Goal: Find specific fact: Find contact information

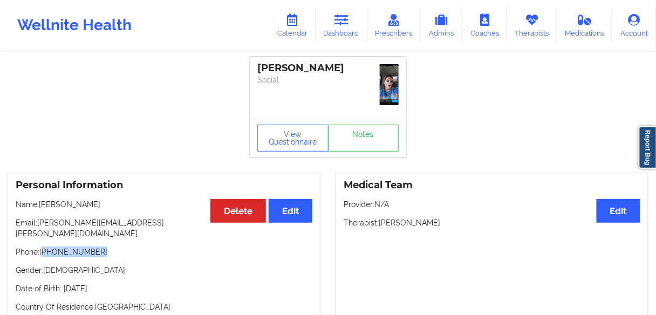
drag, startPoint x: 106, startPoint y: 239, endPoint x: 45, endPoint y: 242, distance: 61.0
click at [45, 246] on p "Phone: [PHONE_NUMBER]" at bounding box center [164, 251] width 297 height 11
copy p "[PHONE_NUMBER]"
click at [340, 31] on link "Dashboard" at bounding box center [341, 26] width 52 height 36
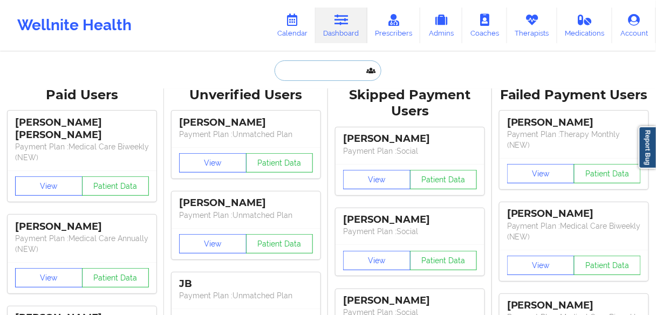
click at [313, 72] on input "text" at bounding box center [327, 70] width 107 height 20
paste input "[PERSON_NAME]"
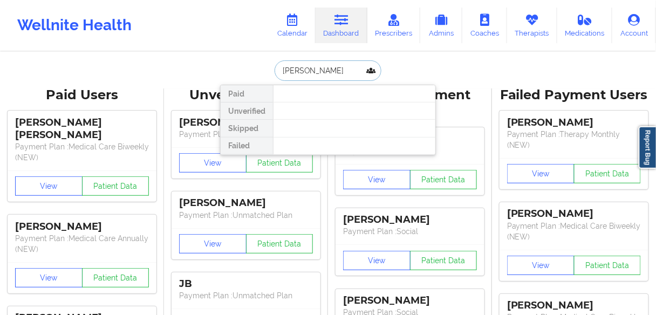
type input "[PERSON_NAME]"
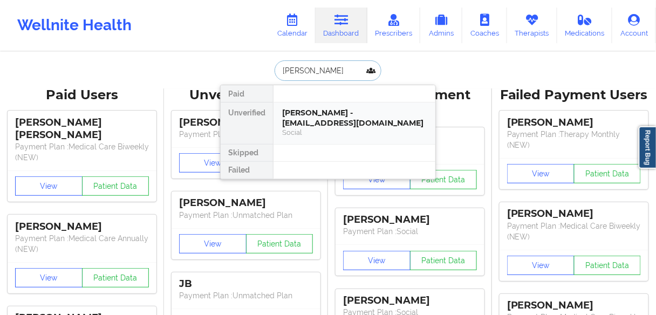
click at [322, 115] on div "[PERSON_NAME] - [EMAIL_ADDRESS][DOMAIN_NAME]" at bounding box center [354, 118] width 145 height 20
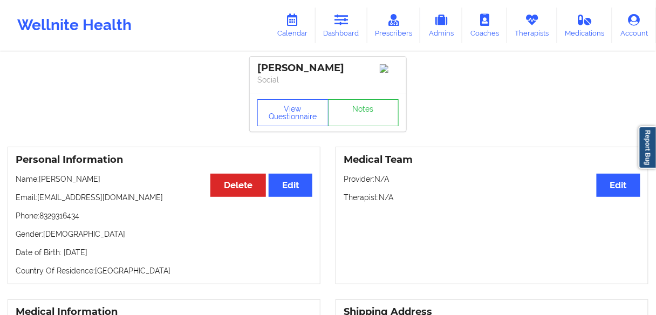
click at [86, 183] on p "Name: [PERSON_NAME]" at bounding box center [164, 179] width 297 height 11
click at [114, 184] on p "Name: [PERSON_NAME]" at bounding box center [164, 179] width 297 height 11
drag, startPoint x: 139, startPoint y: 198, endPoint x: 63, endPoint y: 218, distance: 78.2
click at [38, 200] on p "Email: [EMAIL_ADDRESS][DOMAIN_NAME]" at bounding box center [164, 197] width 297 height 11
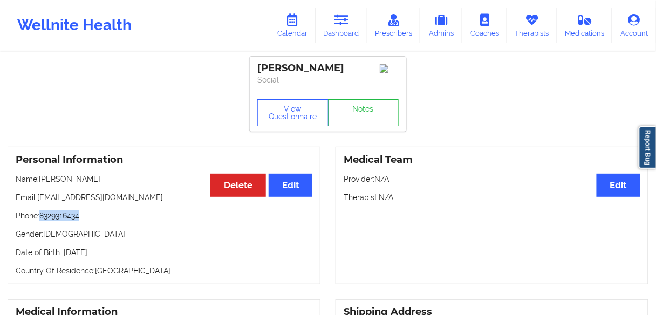
drag, startPoint x: 93, startPoint y: 223, endPoint x: 41, endPoint y: 218, distance: 52.0
click at [41, 218] on p "Phone: [PHONE_NUMBER]" at bounding box center [164, 215] width 297 height 11
copy p "8329316434"
click at [353, 23] on link "Dashboard" at bounding box center [341, 26] width 52 height 36
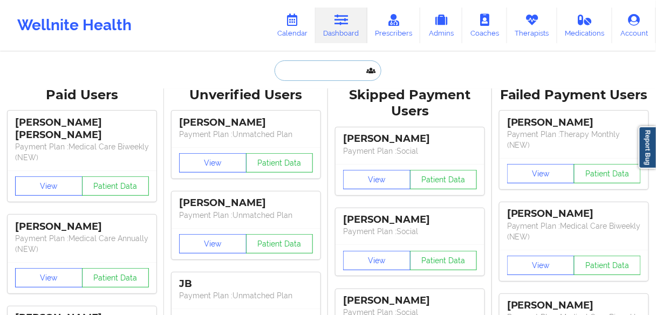
click at [307, 68] on input "text" at bounding box center [327, 70] width 107 height 20
paste input "[PERSON_NAME]"
type input "[PERSON_NAME]"
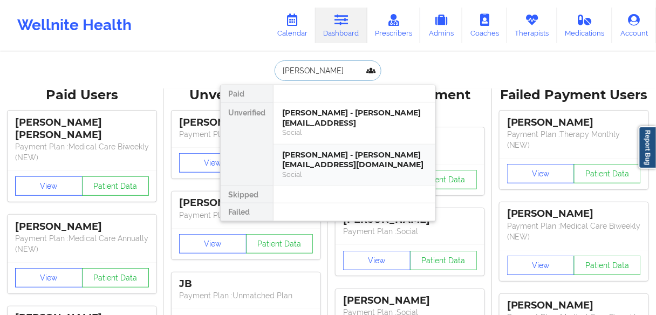
click at [297, 170] on div "Social" at bounding box center [354, 174] width 145 height 9
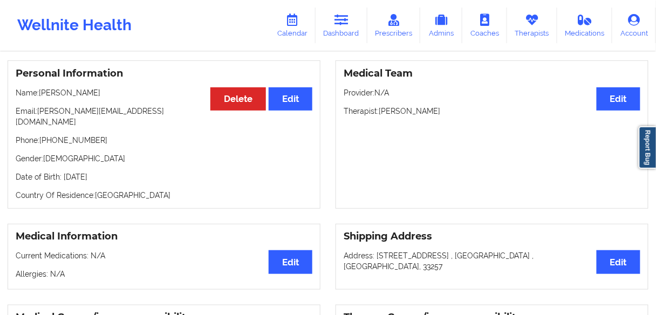
scroll to position [105, 0]
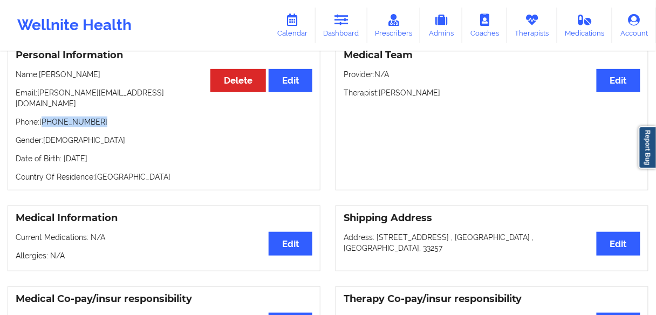
drag, startPoint x: 71, startPoint y: 112, endPoint x: 43, endPoint y: 112, distance: 28.0
click at [43, 116] on p "Phone: [PHONE_NUMBER]" at bounding box center [164, 121] width 297 height 11
copy p "[PHONE_NUMBER]"
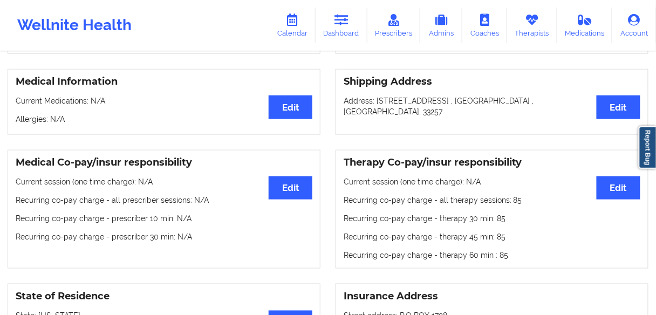
scroll to position [148, 0]
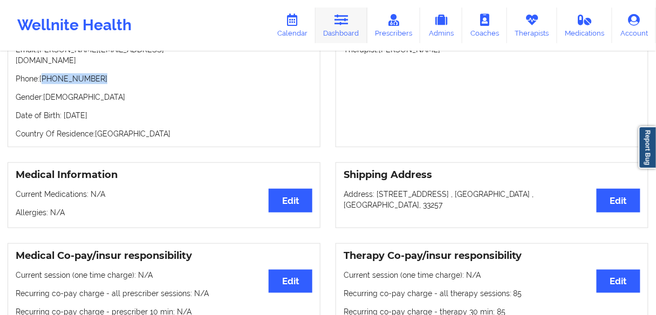
click at [346, 32] on link "Dashboard" at bounding box center [341, 26] width 52 height 36
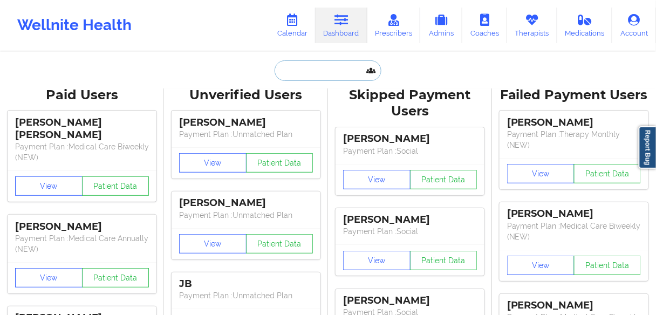
click at [316, 61] on input "text" at bounding box center [327, 70] width 107 height 20
paste input "[PERSON_NAME]"
type input "[PERSON_NAME]"
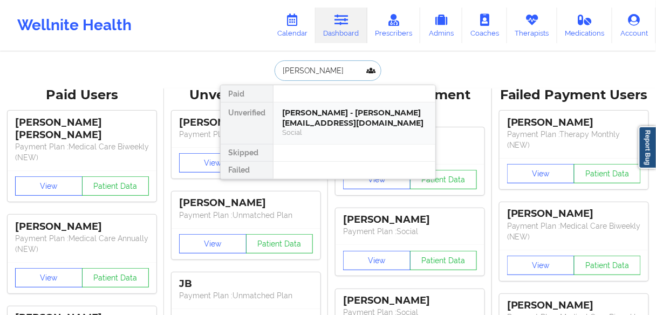
click at [293, 122] on div "[PERSON_NAME] - [PERSON_NAME][EMAIL_ADDRESS][DOMAIN_NAME]" at bounding box center [354, 118] width 145 height 20
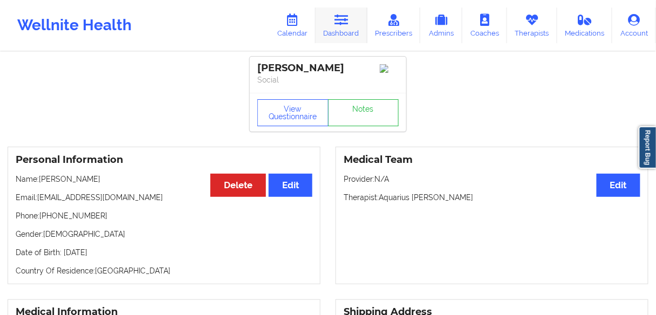
click at [337, 26] on link "Dashboard" at bounding box center [341, 26] width 52 height 36
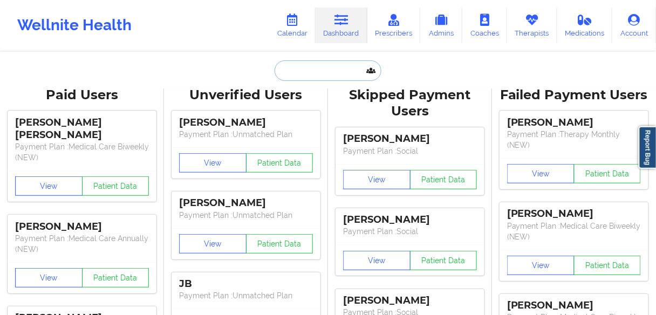
click at [319, 70] on input "text" at bounding box center [327, 70] width 107 height 20
paste input "[PERSON_NAME]"
type input "[PERSON_NAME]"
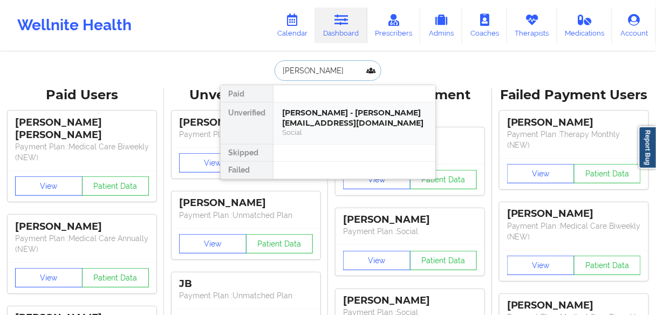
click at [299, 118] on div "[PERSON_NAME] - [PERSON_NAME][EMAIL_ADDRESS][DOMAIN_NAME]" at bounding box center [354, 118] width 145 height 20
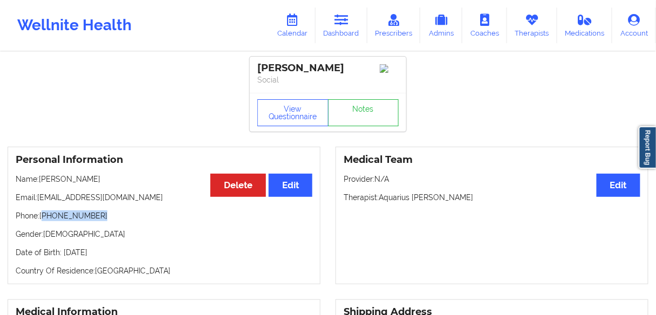
drag, startPoint x: 101, startPoint y: 218, endPoint x: 44, endPoint y: 218, distance: 57.2
click at [44, 218] on p "Phone: [PHONE_NUMBER]" at bounding box center [164, 215] width 297 height 11
copy p "[PHONE_NUMBER]"
drag, startPoint x: 333, startPoint y: 22, endPoint x: 339, endPoint y: 24, distance: 6.1
click at [333, 22] on link "Dashboard" at bounding box center [341, 26] width 52 height 36
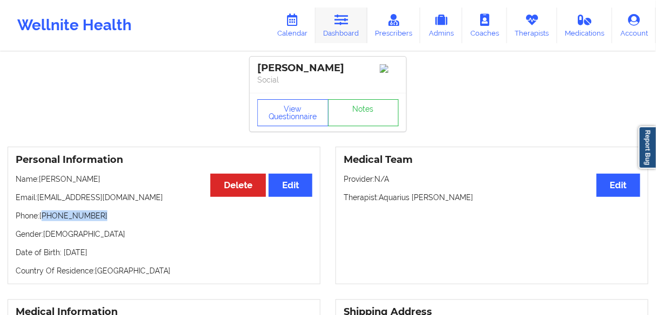
click at [339, 24] on icon at bounding box center [341, 20] width 14 height 12
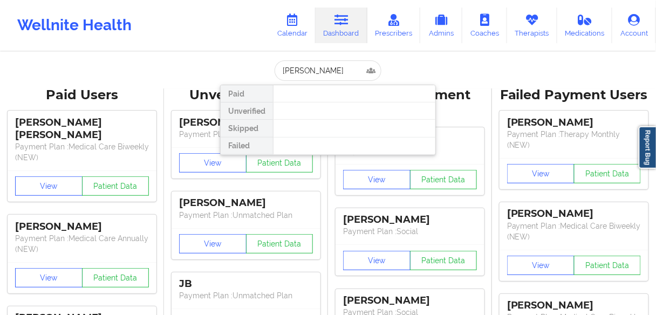
click at [327, 65] on input "[PERSON_NAME]" at bounding box center [327, 70] width 107 height 20
type input "[PERSON_NAME]"
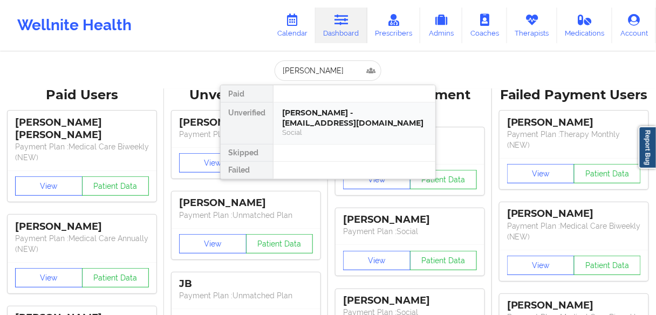
click at [320, 122] on div "[PERSON_NAME] - [EMAIL_ADDRESS][DOMAIN_NAME]" at bounding box center [354, 118] width 145 height 20
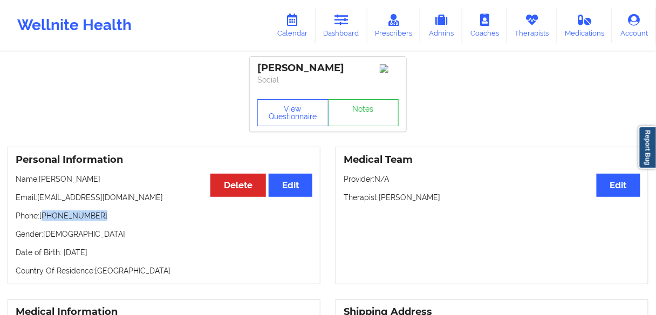
drag, startPoint x: 100, startPoint y: 218, endPoint x: 44, endPoint y: 218, distance: 56.6
click at [44, 218] on p "Phone: [PHONE_NUMBER]" at bounding box center [164, 215] width 297 height 11
copy p "[PHONE_NUMBER]"
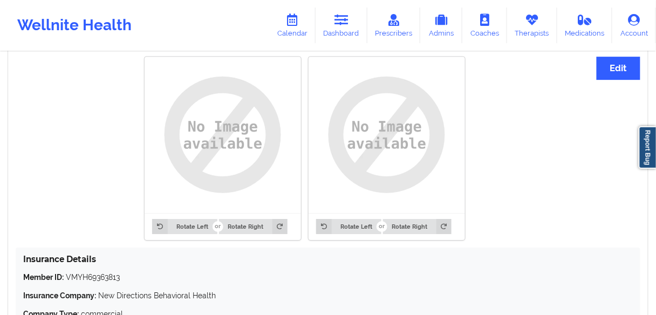
scroll to position [863, 0]
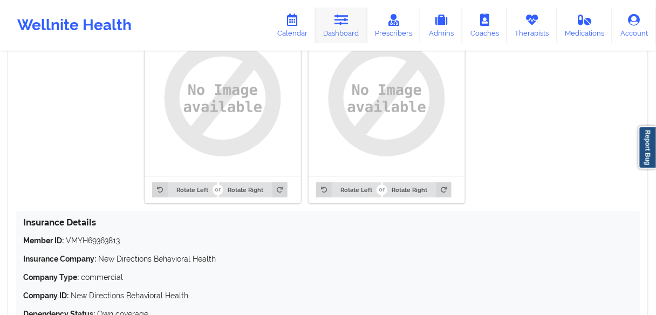
drag, startPoint x: 340, startPoint y: 25, endPoint x: 346, endPoint y: 40, distance: 16.0
click at [340, 25] on icon at bounding box center [341, 20] width 14 height 12
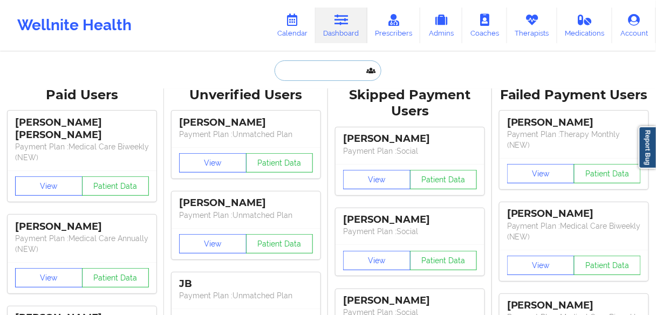
click at [348, 69] on input "text" at bounding box center [327, 70] width 107 height 20
paste input "[PERSON_NAME]"
type input "[PERSON_NAME]"
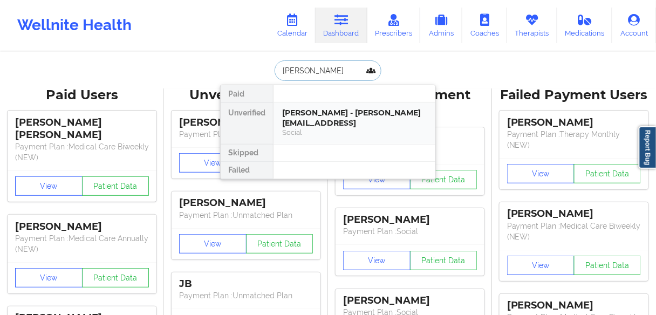
click at [302, 116] on div "[PERSON_NAME] - [PERSON_NAME][EMAIL_ADDRESS]" at bounding box center [354, 118] width 145 height 20
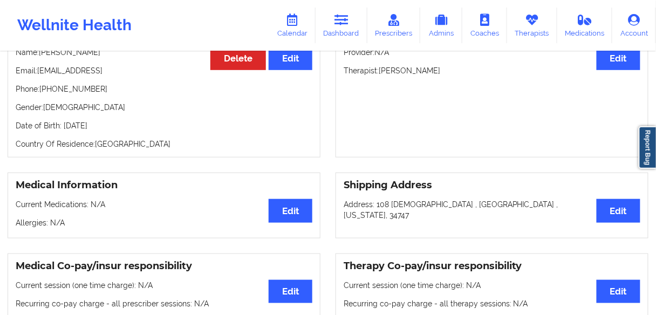
scroll to position [129, 0]
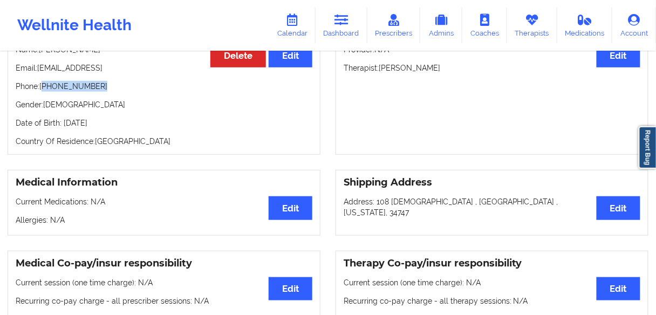
drag, startPoint x: 105, startPoint y: 91, endPoint x: 89, endPoint y: 100, distance: 18.1
click at [45, 90] on p "Phone: [PHONE_NUMBER]" at bounding box center [164, 86] width 297 height 11
copy p "[PHONE_NUMBER]"
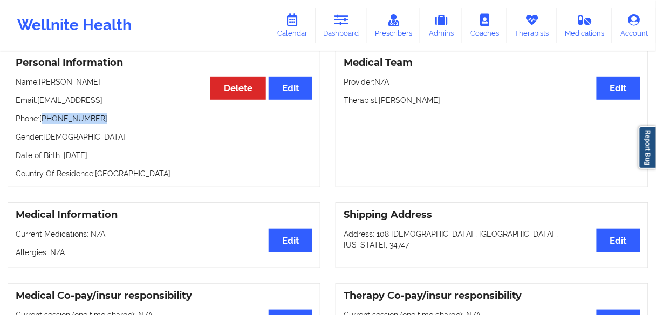
scroll to position [86, 0]
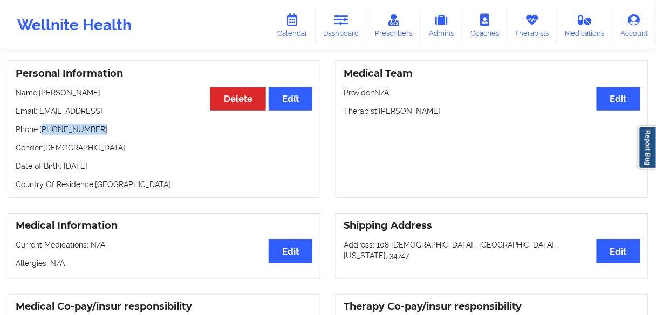
drag, startPoint x: 118, startPoint y: 109, endPoint x: 37, endPoint y: 112, distance: 80.9
click at [37, 112] on p "Email: [EMAIL_ADDRESS]" at bounding box center [164, 111] width 297 height 11
copy p "[EMAIL_ADDRESS]"
click at [345, 32] on link "Dashboard" at bounding box center [341, 26] width 52 height 36
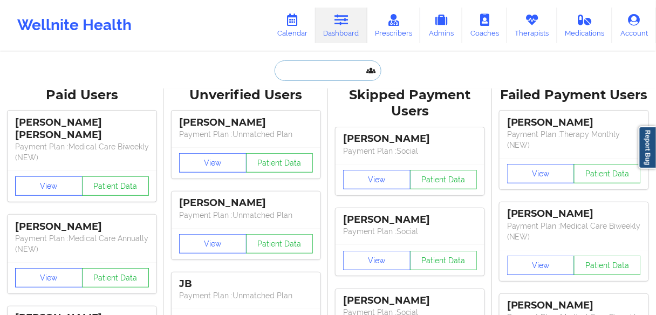
click at [310, 67] on input "text" at bounding box center [327, 70] width 107 height 20
paste input "[PERSON_NAME]"
type input "[PERSON_NAME]"
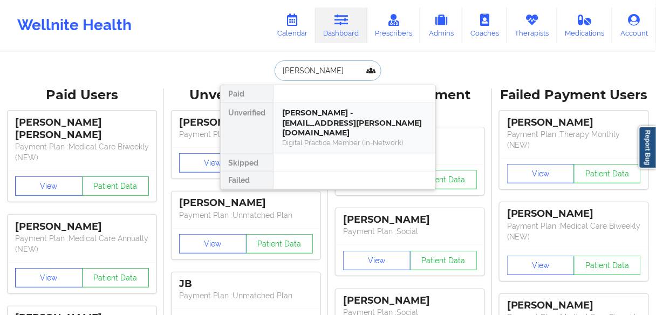
click at [293, 138] on div "Digital Practice Member (In-Network)" at bounding box center [354, 142] width 145 height 9
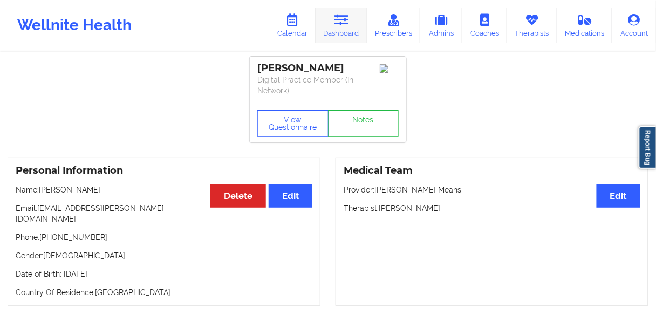
click at [340, 24] on icon at bounding box center [341, 20] width 14 height 12
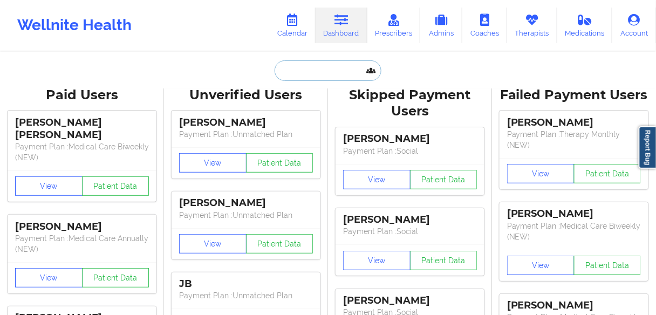
click at [303, 74] on input "text" at bounding box center [327, 70] width 107 height 20
paste input "[PERSON_NAME]"
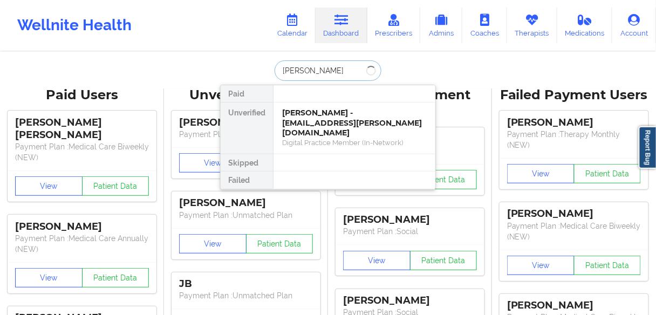
type input "[PERSON_NAME]"
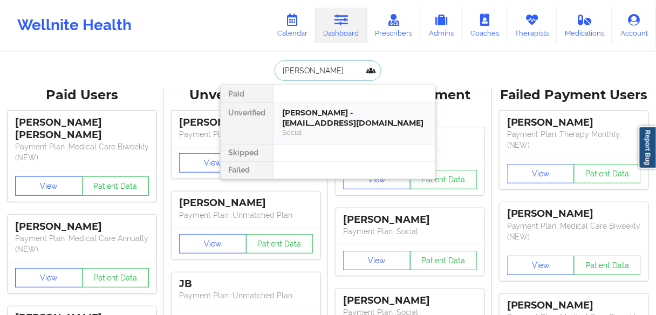
click at [306, 115] on div "[PERSON_NAME] - [EMAIL_ADDRESS][DOMAIN_NAME]" at bounding box center [354, 118] width 145 height 20
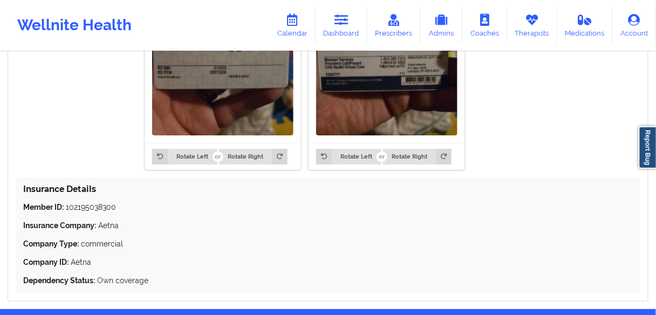
scroll to position [906, 0]
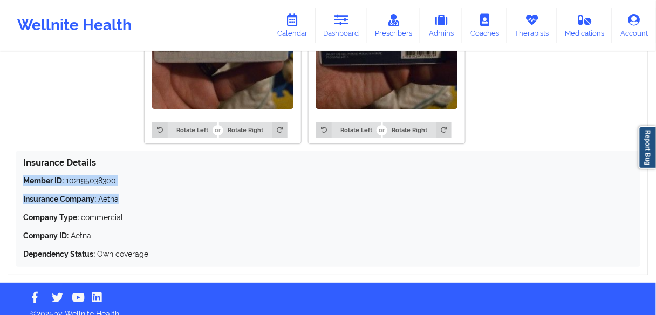
drag, startPoint x: 121, startPoint y: 201, endPoint x: 15, endPoint y: 178, distance: 108.5
click at [16, 178] on div "Insurance Details Member ID: 102195038300 Insurance Company: Aetna Company Type…" at bounding box center [328, 209] width 624 height 116
copy div "Member ID: 102195038300 Insurance Company: Aetna"
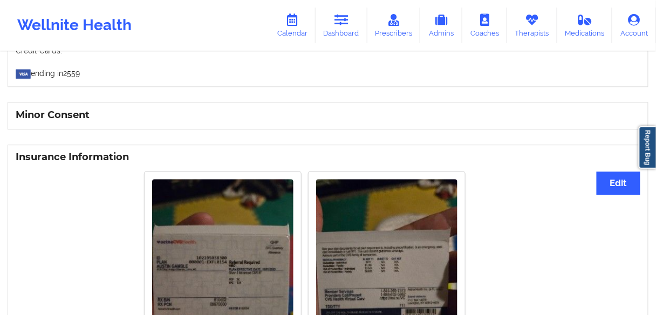
scroll to position [703, 0]
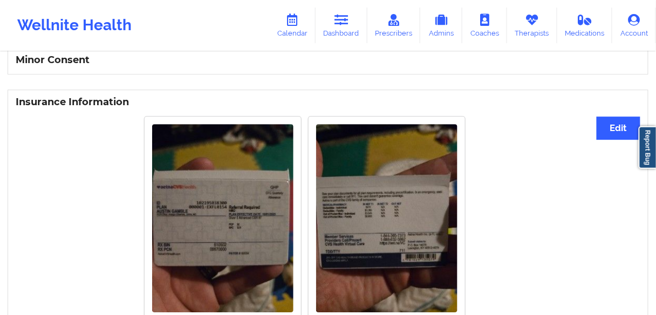
click at [200, 214] on img at bounding box center [222, 218] width 141 height 188
click at [202, 217] on img at bounding box center [222, 218] width 141 height 188
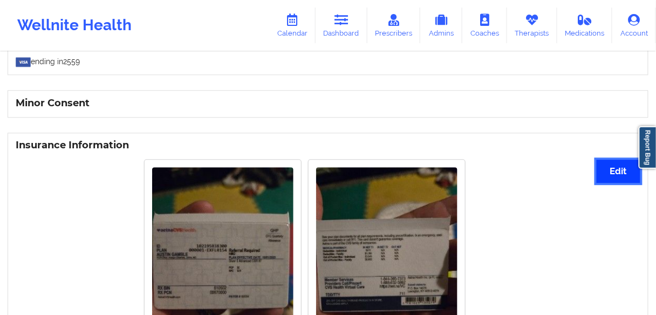
click at [604, 169] on button "Edit" at bounding box center [618, 171] width 44 height 23
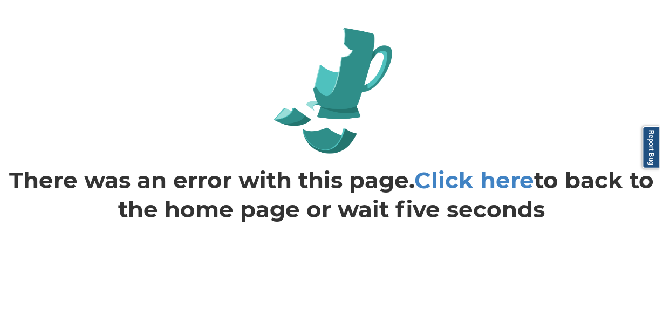
scroll to position [0, 0]
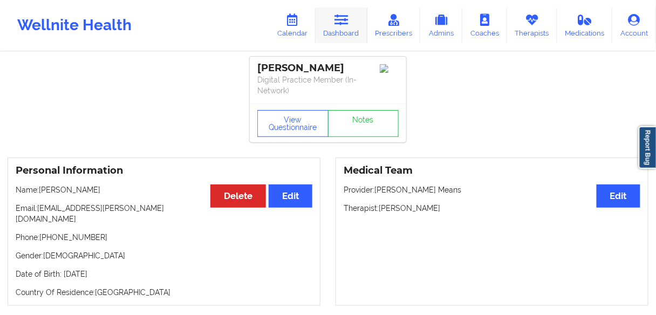
click at [349, 26] on link "Dashboard" at bounding box center [341, 26] width 52 height 36
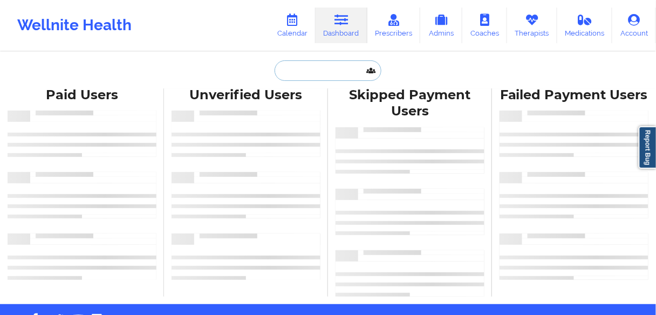
click at [298, 75] on input "text" at bounding box center [327, 70] width 107 height 20
paste input "[PERSON_NAME]"
type input "[PERSON_NAME]"
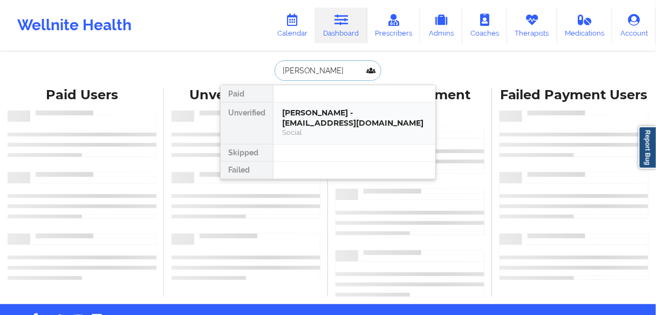
click at [310, 125] on div "[PERSON_NAME] - [EMAIL_ADDRESS][DOMAIN_NAME]" at bounding box center [354, 118] width 145 height 20
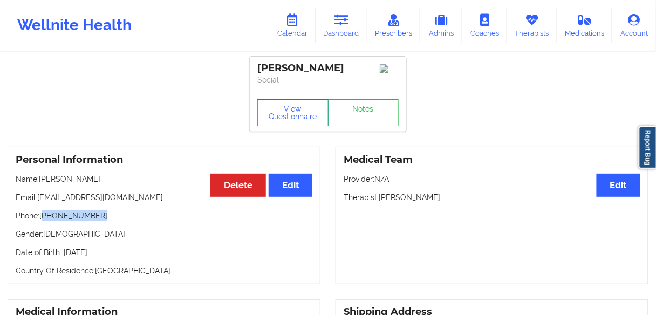
drag, startPoint x: 105, startPoint y: 216, endPoint x: 43, endPoint y: 218, distance: 62.0
click at [43, 218] on p "Phone: +1754-215-6423" at bounding box center [164, 215] width 297 height 11
click at [340, 25] on icon at bounding box center [341, 20] width 14 height 12
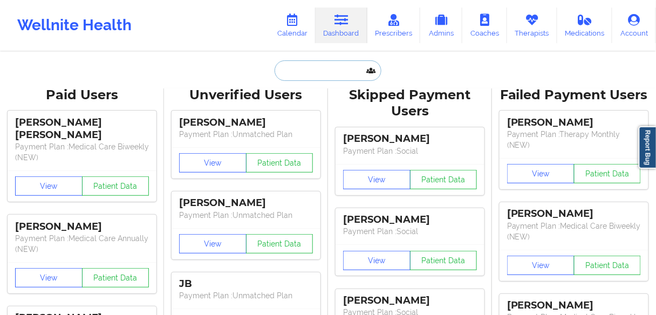
click at [306, 71] on input "text" at bounding box center [327, 70] width 107 height 20
paste input "Desiree Hamilton"
type input "Desiree Hamilton"
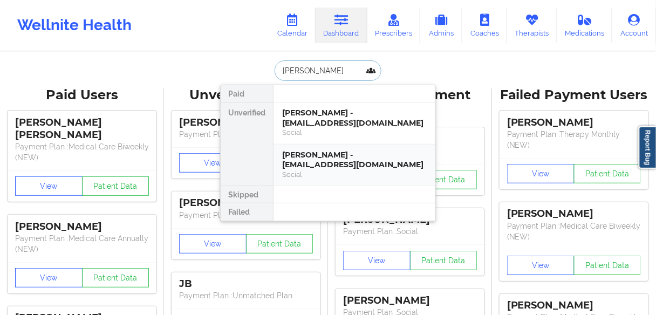
click at [292, 158] on div "Desiree Hamilton - desireejhamilton@gmail.com" at bounding box center [354, 160] width 145 height 20
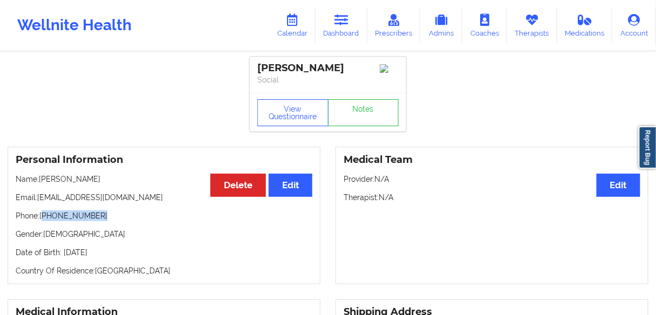
drag, startPoint x: 104, startPoint y: 219, endPoint x: 44, endPoint y: 222, distance: 59.9
click at [44, 221] on p "Phone: +1510-861-5777" at bounding box center [164, 215] width 297 height 11
copy p "1510-861-5777"
drag, startPoint x: 108, startPoint y: 182, endPoint x: 41, endPoint y: 182, distance: 66.9
click at [41, 182] on p "Name: Desiree Hamilton" at bounding box center [164, 179] width 297 height 11
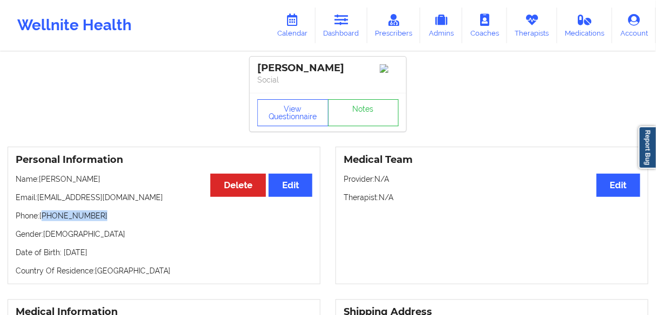
copy p "Desiree Hamilton"
click at [344, 26] on link "Dashboard" at bounding box center [341, 26] width 52 height 36
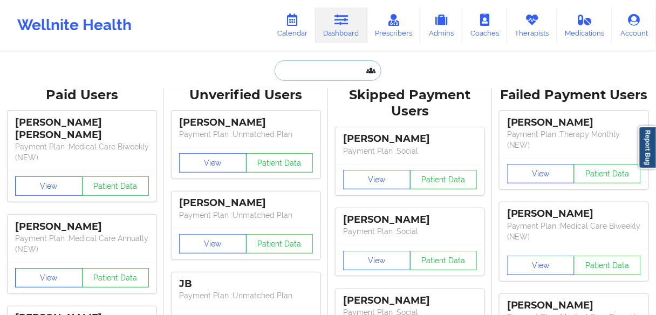
click at [301, 65] on input "text" at bounding box center [327, 70] width 107 height 20
paste input "Troy Pittman"
type input "Troy Pittman"
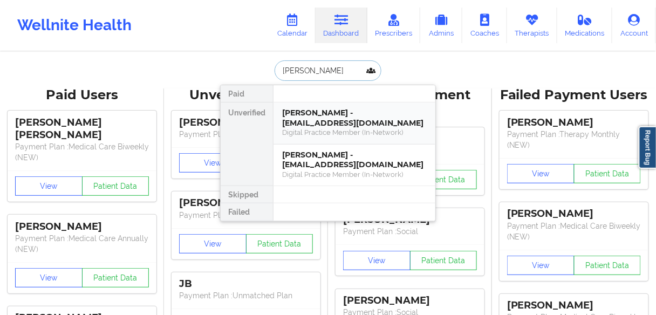
click at [296, 119] on div "Troy Pittman - troy13star@gmail.com" at bounding box center [354, 118] width 145 height 20
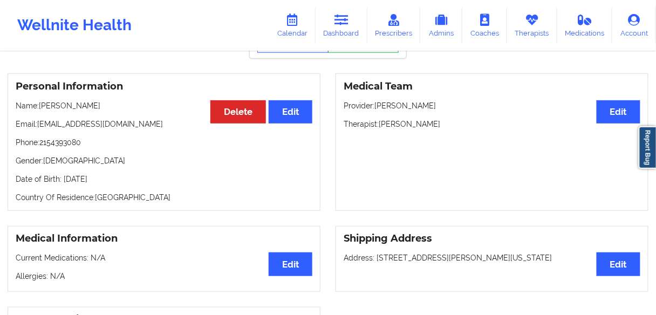
scroll to position [86, 0]
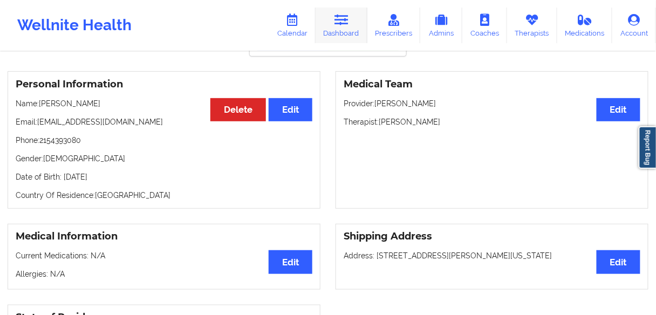
click at [333, 31] on link "Dashboard" at bounding box center [341, 26] width 52 height 36
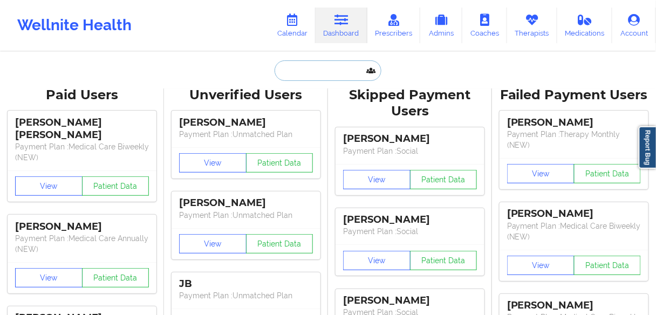
click at [310, 68] on input "text" at bounding box center [327, 70] width 107 height 20
paste input "Troy Pittman"
type input "Troy Pittman"
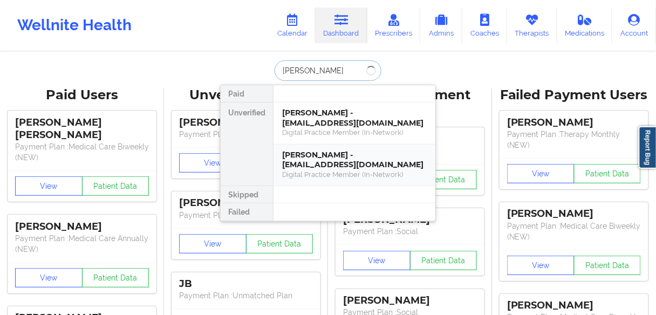
click at [297, 160] on div "Troy Pittman - troypittman13t@gmail.com" at bounding box center [354, 160] width 145 height 20
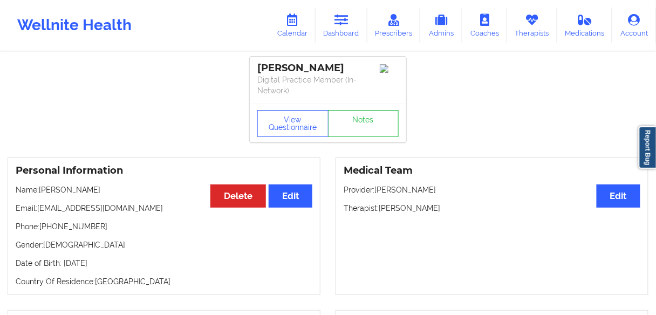
drag, startPoint x: 108, startPoint y: 221, endPoint x: 76, endPoint y: 232, distance: 33.6
click at [92, 222] on p "Phone: +12154393080" at bounding box center [164, 226] width 297 height 11
click at [70, 226] on p "Phone: +12154393080" at bounding box center [164, 226] width 297 height 11
copy p "12154393080"
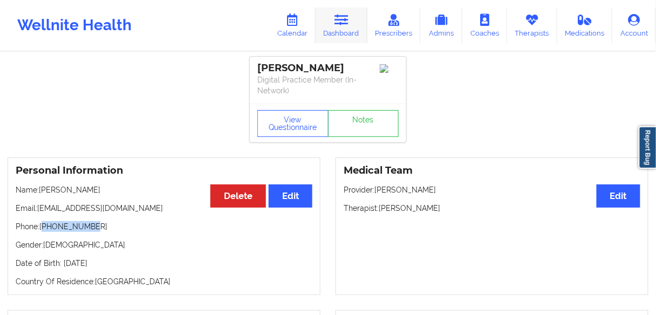
click at [338, 23] on icon at bounding box center [341, 20] width 14 height 12
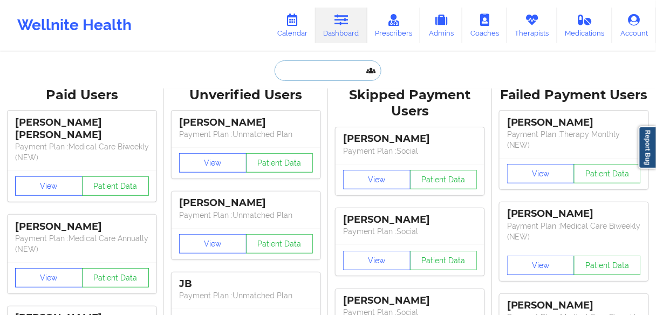
click at [296, 70] on input "text" at bounding box center [327, 70] width 107 height 20
paste input "NICKEL MARTIN"
type input "NICKEL MARTIN"
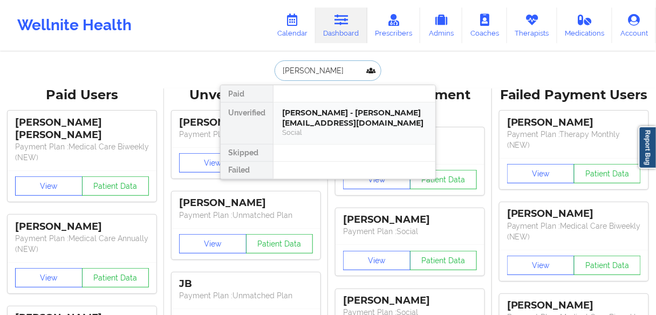
click at [307, 119] on div "[PERSON_NAME] - [PERSON_NAME][EMAIL_ADDRESS][DOMAIN_NAME]" at bounding box center [354, 118] width 145 height 20
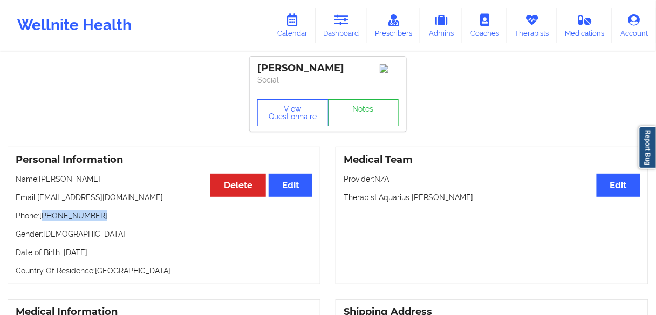
drag, startPoint x: 105, startPoint y: 219, endPoint x: 48, endPoint y: 218, distance: 57.2
click at [44, 218] on p "Phone: [PHONE_NUMBER]" at bounding box center [164, 215] width 297 height 11
copy p "[PHONE_NUMBER]"
click at [337, 28] on link "Dashboard" at bounding box center [341, 26] width 52 height 36
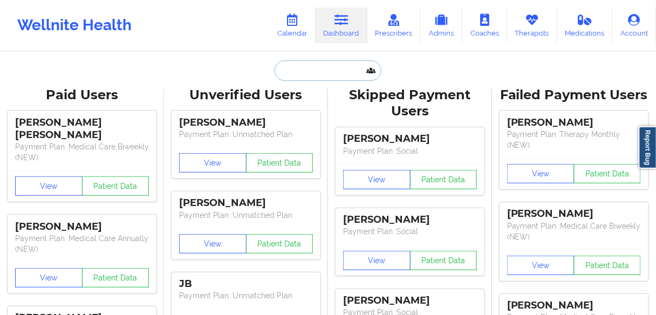
click at [309, 74] on input "text" at bounding box center [327, 70] width 107 height 20
paste input "MATTHEW LAGRANGE"
type input "MATTHEW LAGRANGE"
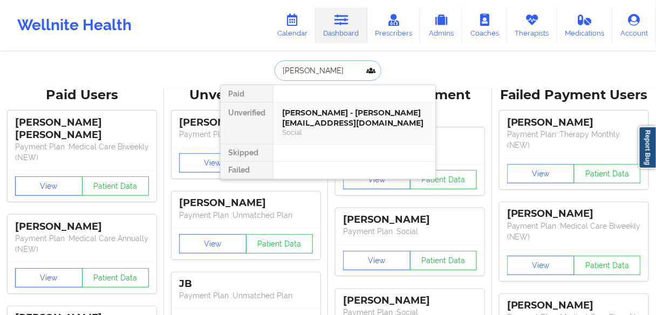
click at [322, 120] on div "Matthew LaGrange - matthew.lagrange@yahoo.com" at bounding box center [354, 118] width 145 height 20
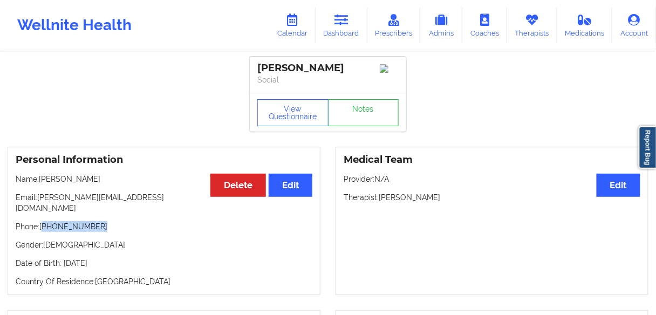
drag, startPoint x: 107, startPoint y: 213, endPoint x: 44, endPoint y: 215, distance: 63.7
click at [44, 221] on p "Phone: +1407-448-0712" at bounding box center [164, 226] width 297 height 11
copy p "1407-448-0712"
click at [341, 25] on icon at bounding box center [341, 20] width 14 height 12
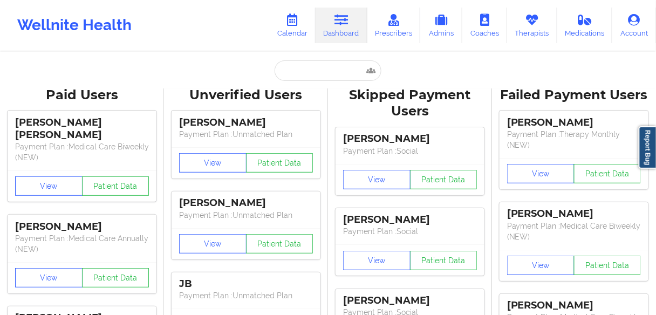
click at [307, 67] on input "text" at bounding box center [327, 70] width 107 height 20
paste input "Anthony Romeo"
type input "Anthony Romeo"
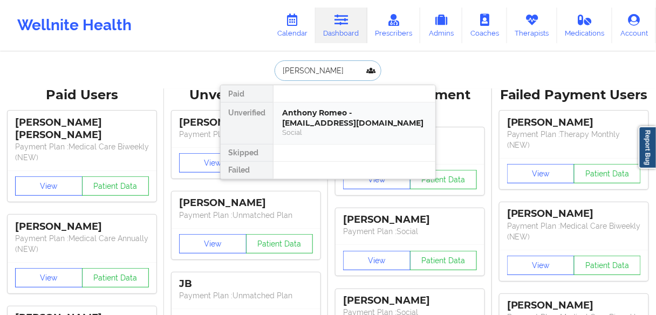
click at [311, 123] on div "Anthony Romeo - anthony.romeo83@gmail.com" at bounding box center [354, 118] width 145 height 20
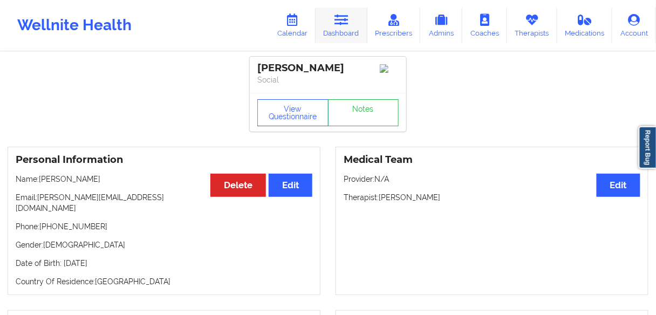
click at [336, 31] on link "Dashboard" at bounding box center [341, 26] width 52 height 36
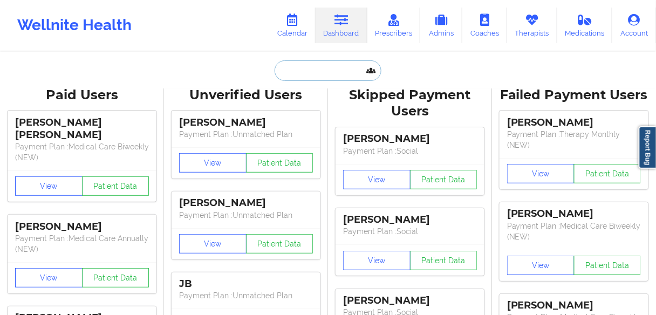
click at [310, 69] on input "text" at bounding box center [327, 70] width 107 height 20
paste input "Shaniece Carter"
type input "Shaniece Carter"
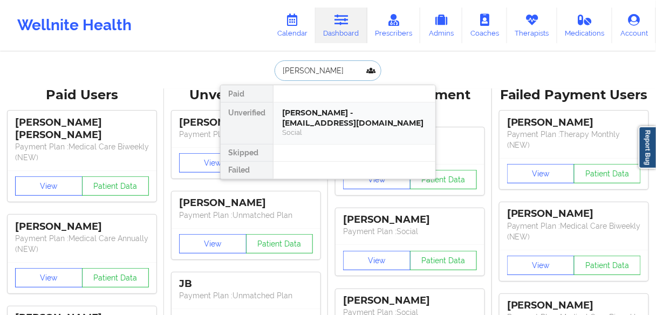
click at [303, 122] on div "Shaniece Carter - cartershaniece217@gmail.com" at bounding box center [354, 118] width 145 height 20
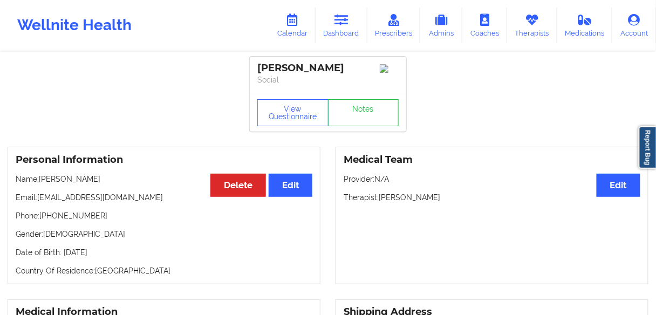
drag, startPoint x: 108, startPoint y: 182, endPoint x: 40, endPoint y: 181, distance: 68.0
click at [40, 181] on p "Name: Shaniece Carter" at bounding box center [164, 179] width 297 height 11
copy p "Shaniece Carter"
click at [339, 25] on icon at bounding box center [341, 20] width 14 height 12
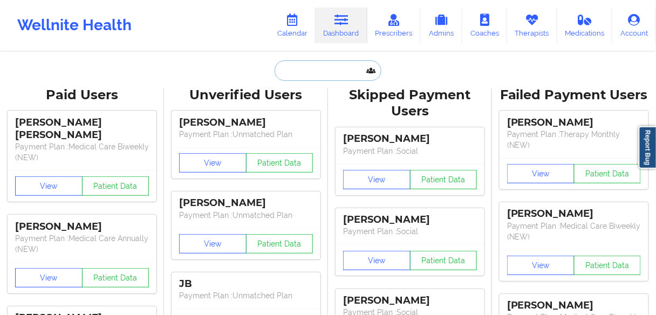
click at [316, 66] on input "text" at bounding box center [327, 70] width 107 height 20
paste input "Tynia Armstrong"
type input "Tynia Armstrong"
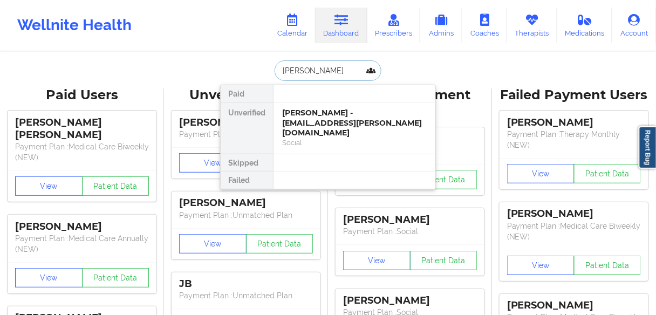
click at [307, 116] on div "Tynia Armstrong - tyniad.hennix@gmail.com" at bounding box center [354, 123] width 145 height 30
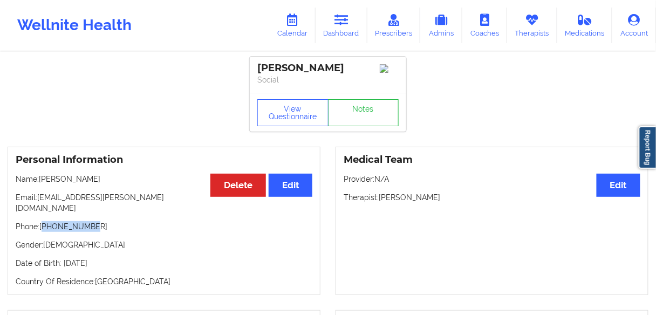
drag, startPoint x: 100, startPoint y: 218, endPoint x: 44, endPoint y: 217, distance: 56.1
click at [44, 221] on p "Phone: +19842150401" at bounding box center [164, 226] width 297 height 11
copy p "19842150401"
